Goal: Task Accomplishment & Management: Manage account settings

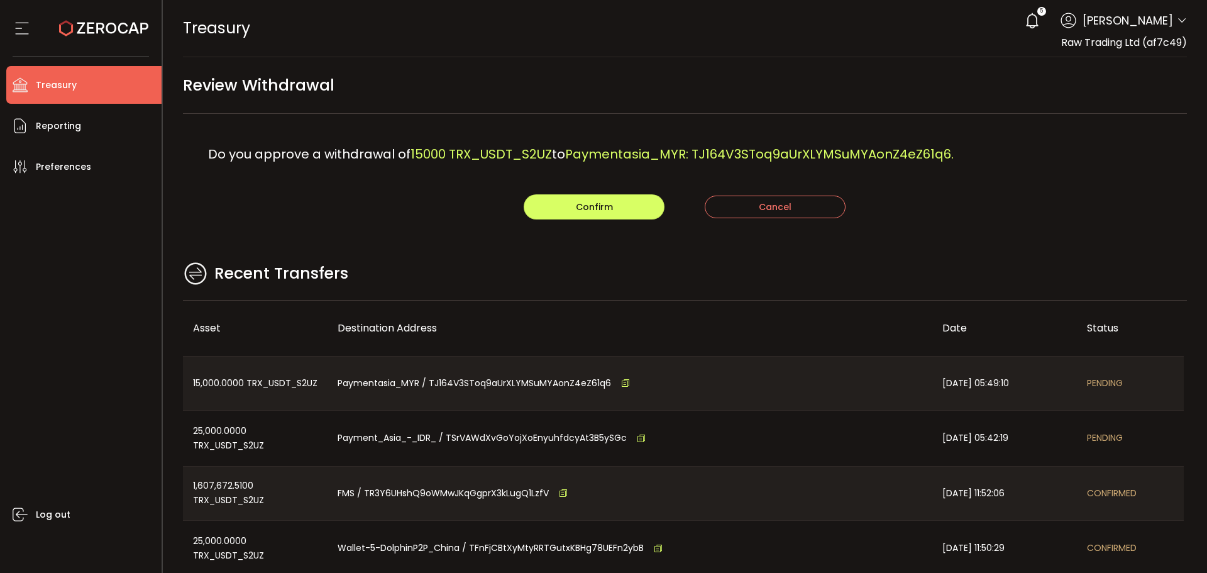
click at [443, 270] on div "Recent Transfers" at bounding box center [685, 280] width 1004 height 41
click at [551, 206] on button "Confirm" at bounding box center [594, 206] width 141 height 25
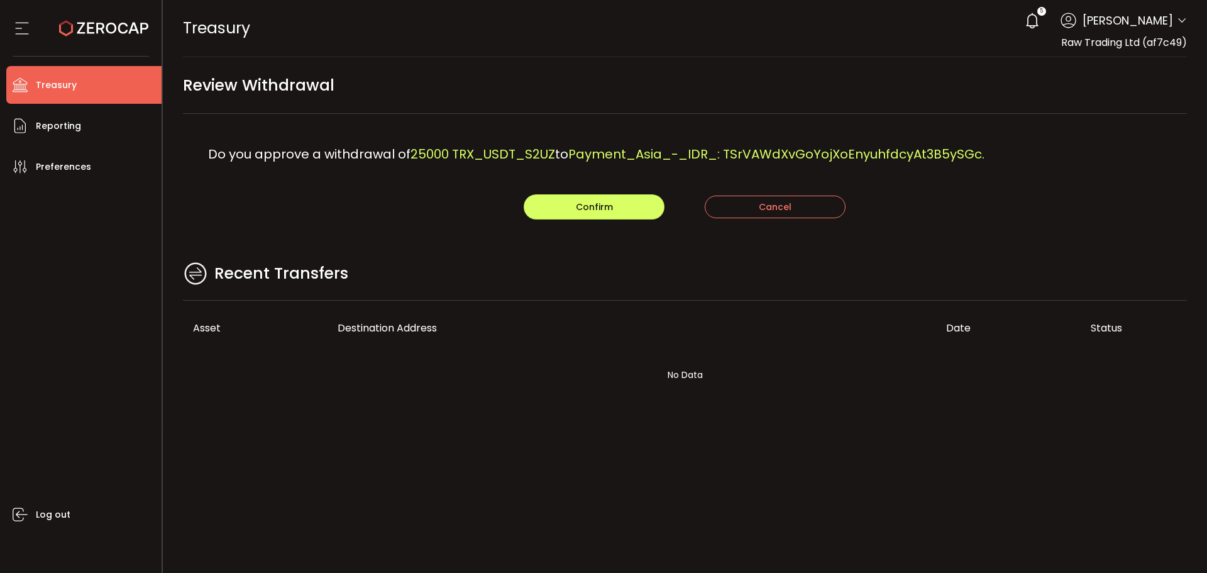
click at [426, 213] on div "Confirm Cancel" at bounding box center [685, 206] width 1004 height 25
click at [582, 209] on span "Confirm" at bounding box center [594, 206] width 37 height 13
